Goal: Task Accomplishment & Management: Manage account settings

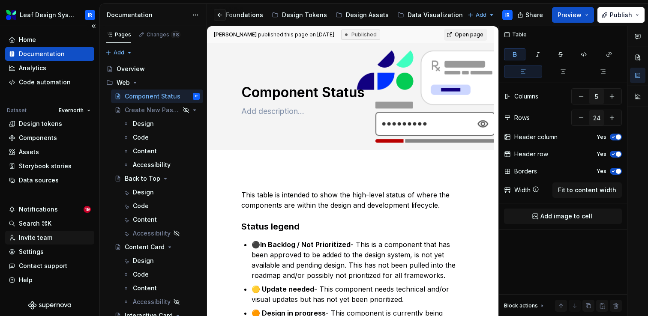
scroll to position [561, 0]
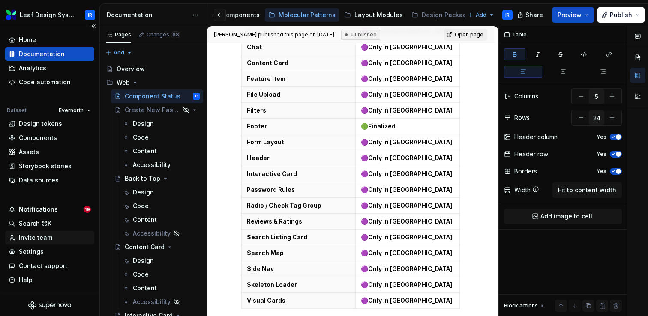
click at [36, 239] on div "Invite team" at bounding box center [35, 237] width 33 height 9
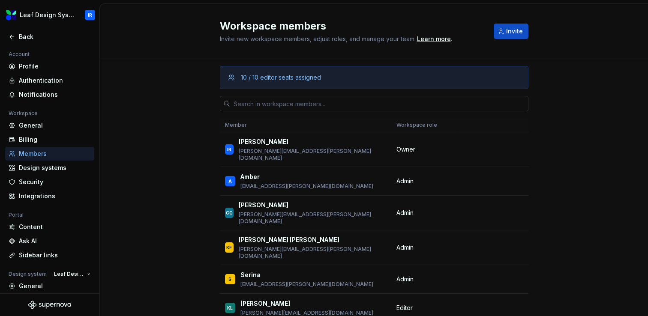
click at [288, 105] on input "text" at bounding box center [379, 103] width 298 height 15
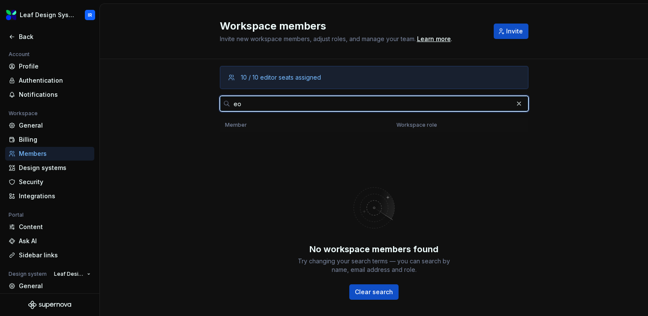
type input "e"
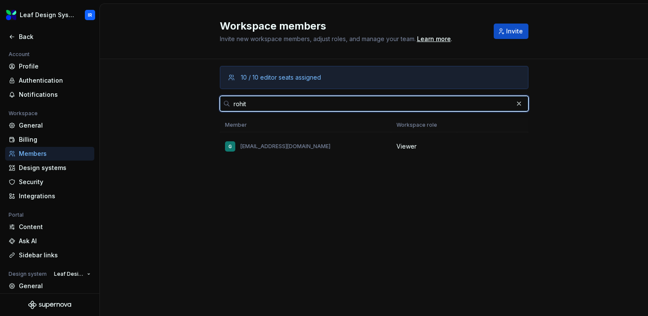
type input "rohit"
click at [520, 102] on button "button" at bounding box center [519, 104] width 12 height 12
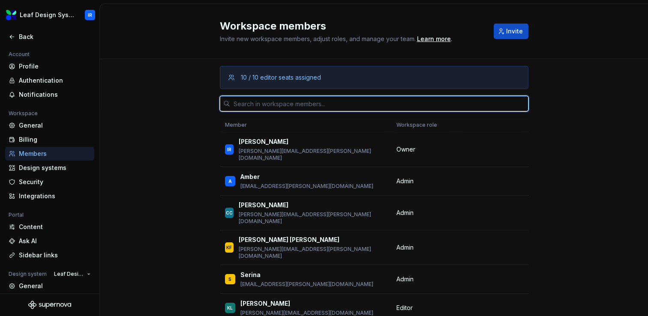
click at [307, 108] on input "text" at bounding box center [379, 103] width 298 height 15
paste input "Joshua.Ward@evernorth.com"
type input "Joshua.Ward@evernorth.com"
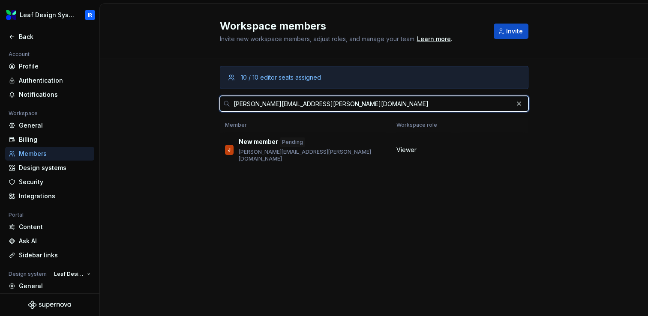
click at [335, 101] on input "Joshua.Ward@evernorth.com" at bounding box center [371, 103] width 283 height 15
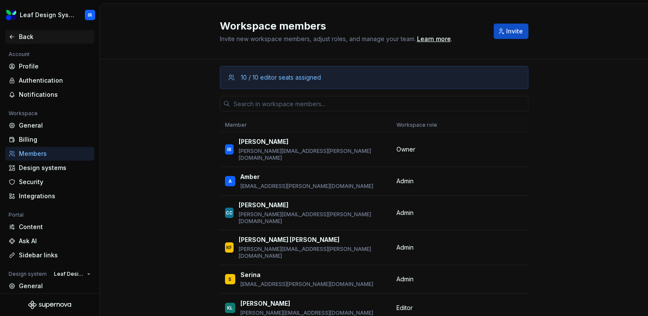
click at [33, 36] on div "Back" at bounding box center [55, 37] width 72 height 9
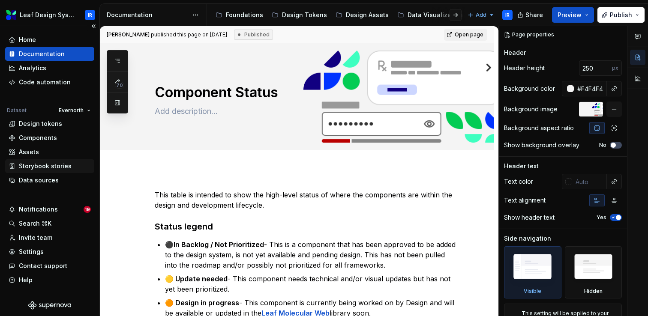
type textarea "*"
click at [49, 240] on div "Invite team" at bounding box center [35, 237] width 33 height 9
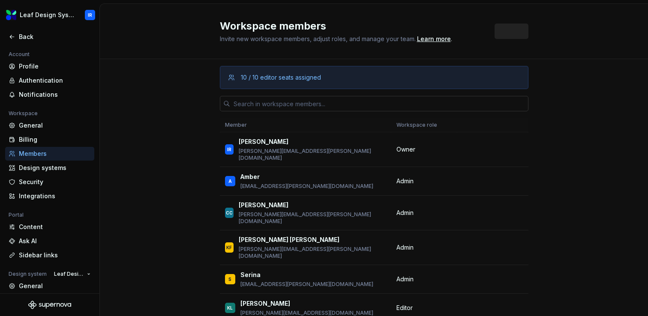
click at [284, 111] on input "text" at bounding box center [379, 103] width 298 height 15
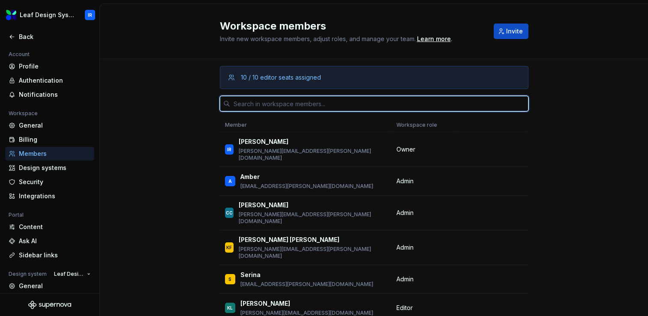
paste input "[PERSON_NAME][EMAIL_ADDRESS][PERSON_NAME][DOMAIN_NAME]"
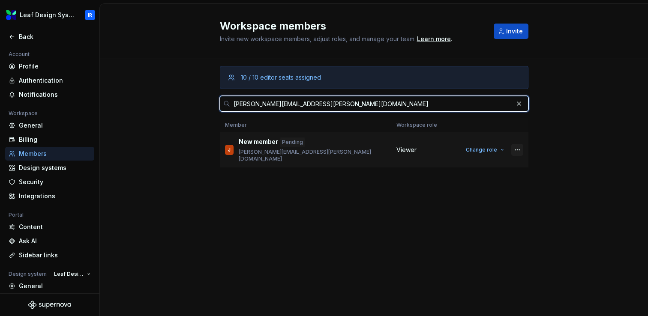
type input "[PERSON_NAME][EMAIL_ADDRESS][PERSON_NAME][DOMAIN_NAME]"
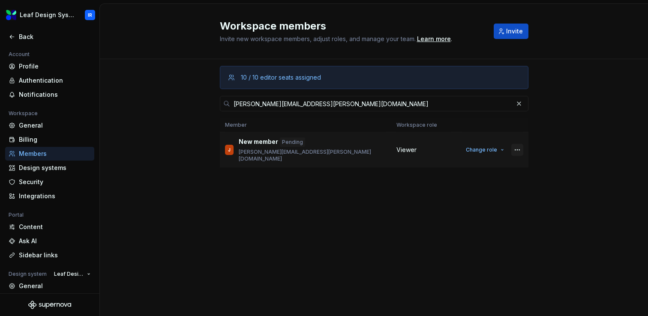
click at [519, 146] on button "button" at bounding box center [517, 150] width 12 height 12
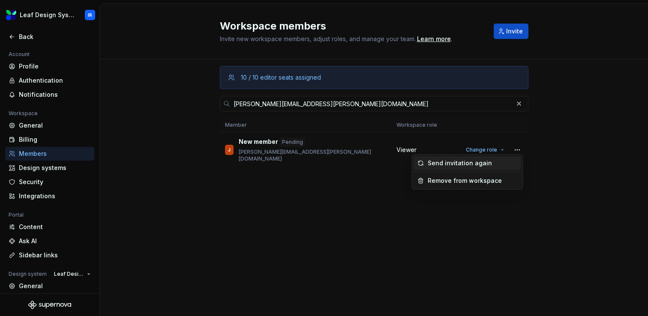
click at [460, 165] on div "Send invitation again" at bounding box center [459, 163] width 64 height 9
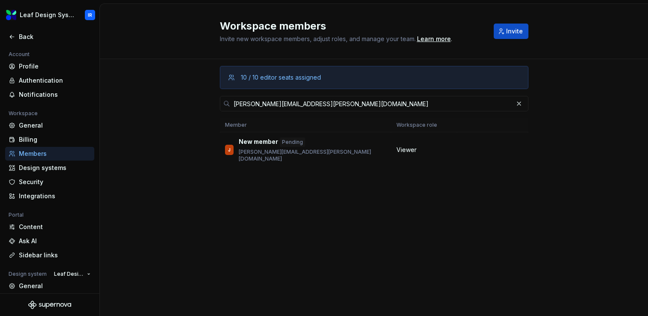
click at [519, 104] on button "button" at bounding box center [519, 104] width 12 height 12
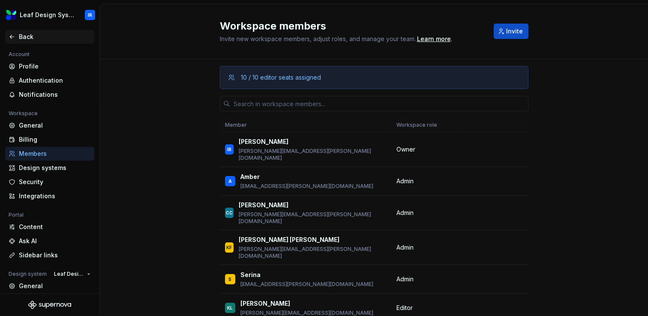
click at [40, 37] on div "Back" at bounding box center [55, 37] width 72 height 9
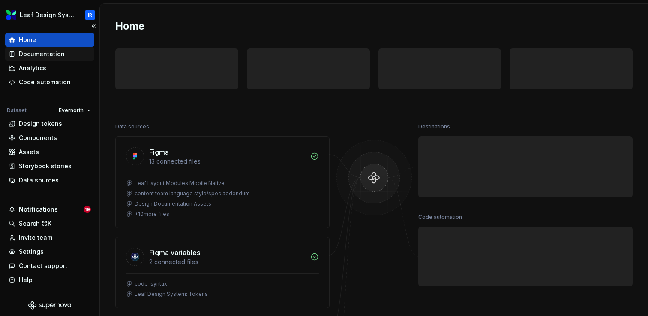
click at [44, 54] on div "Documentation" at bounding box center [42, 54] width 46 height 9
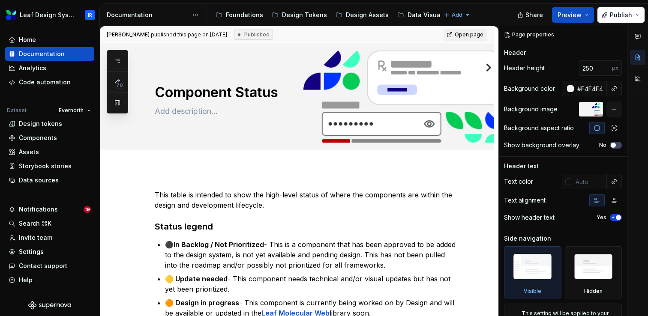
type textarea "*"
